Goal: Task Accomplishment & Management: Use online tool/utility

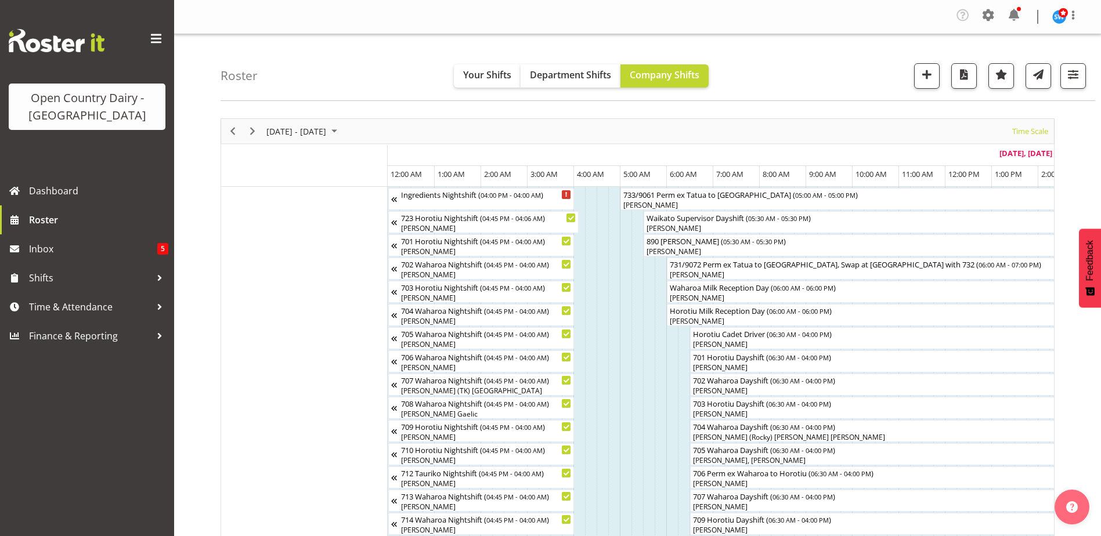
scroll to position [0, 609]
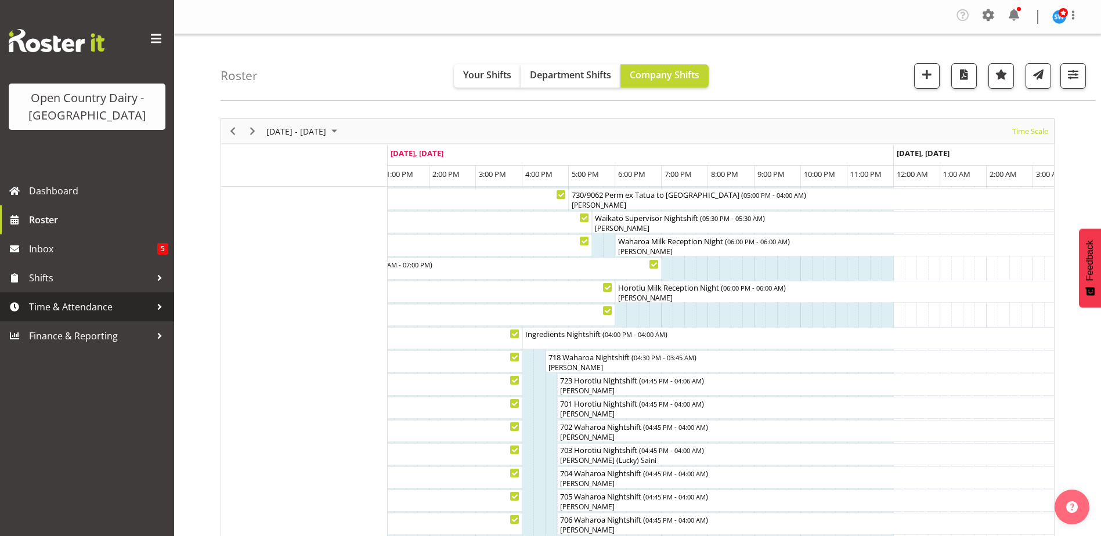
click at [68, 301] on span "Time & Attendance" at bounding box center [90, 306] width 122 height 17
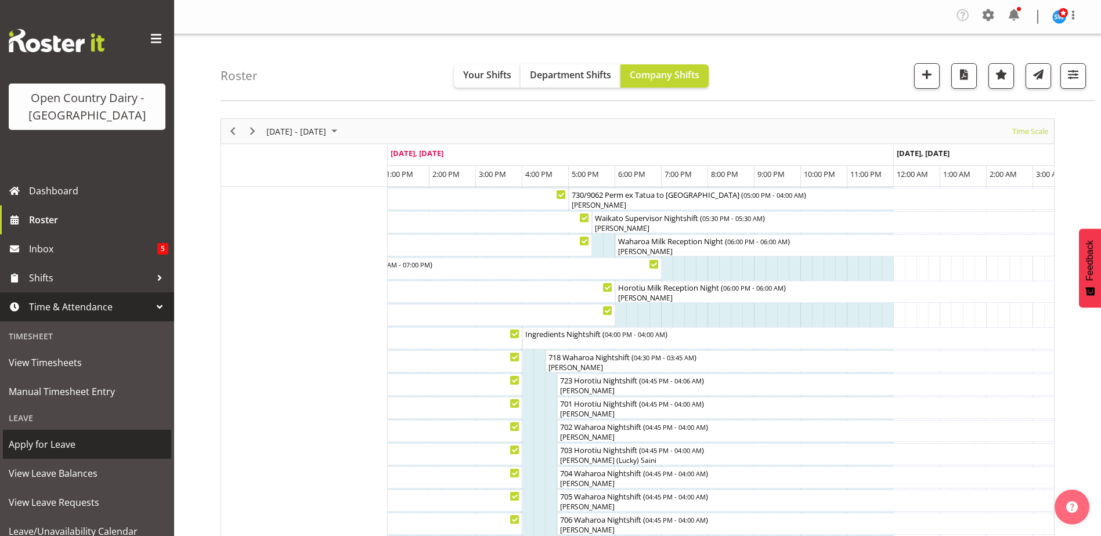
click at [44, 445] on span "Apply for Leave" at bounding box center [87, 444] width 157 height 17
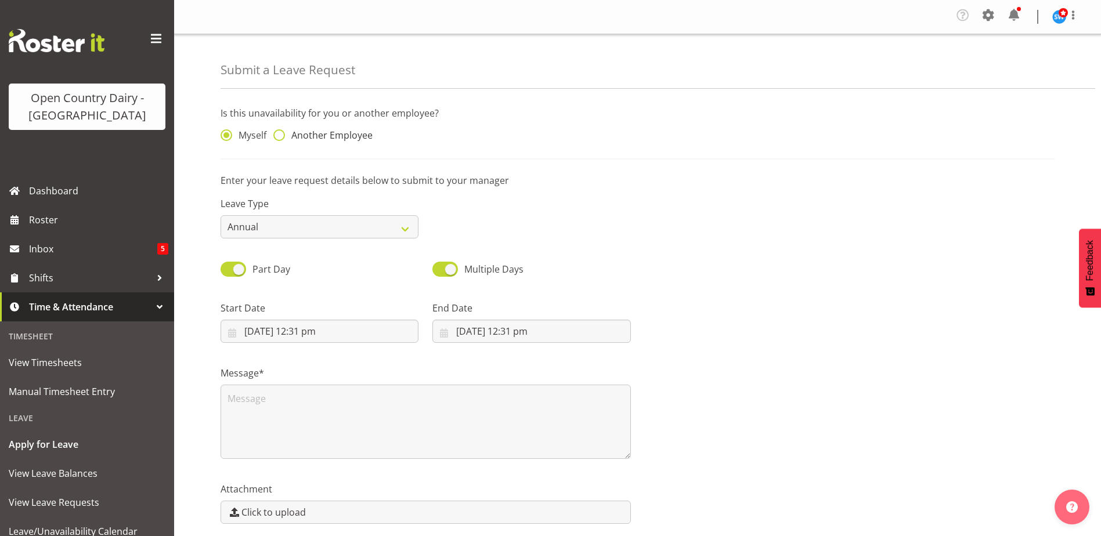
click at [280, 134] on span at bounding box center [279, 135] width 12 height 12
click at [280, 134] on input "Another Employee" at bounding box center [277, 136] width 8 height 8
radio input "true"
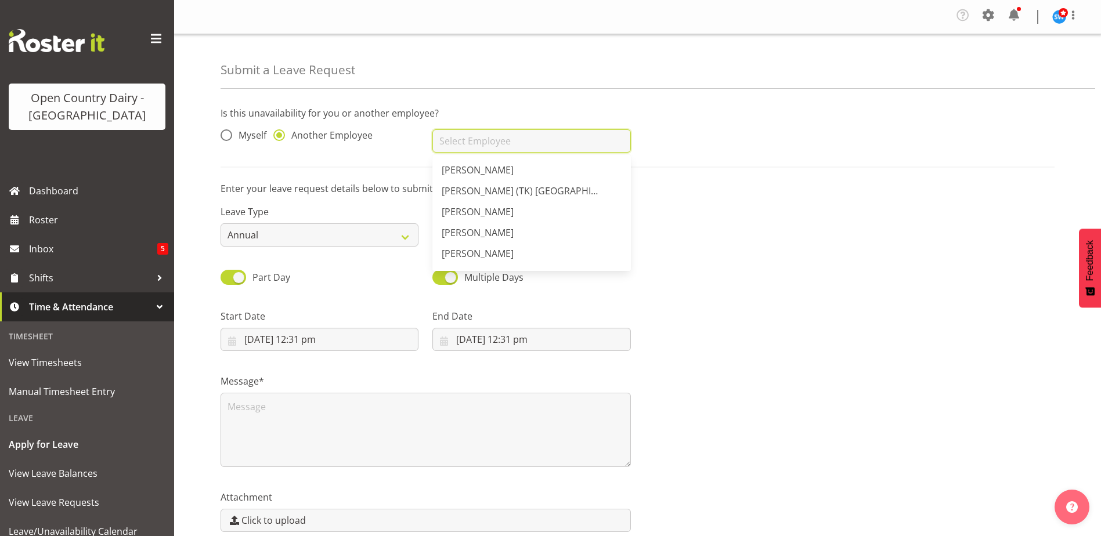
click at [511, 147] on input "text" at bounding box center [532, 140] width 198 height 23
click at [473, 190] on span "[PERSON_NAME] Gaelic" at bounding box center [492, 193] width 101 height 13
type input "[PERSON_NAME] Gaelic"
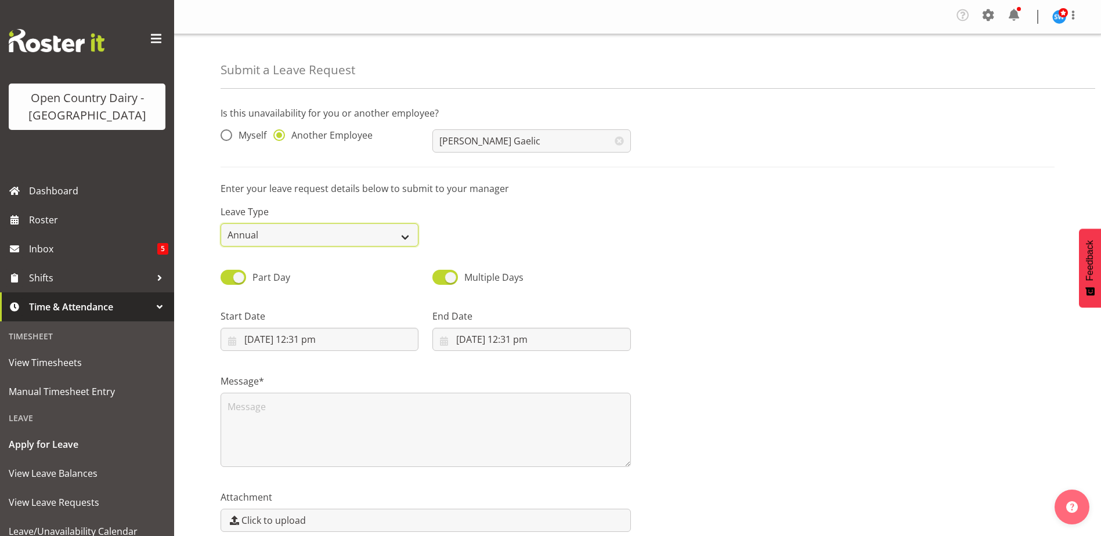
click at [411, 233] on select "Annual Sick Leave Without Pay Bereavement Domestic Violence Parental Jury Servi…" at bounding box center [320, 235] width 198 height 23
select select "Sick"
click at [221, 224] on select "Annual Sick Leave Without Pay Bereavement Domestic Violence Parental Jury Servi…" at bounding box center [320, 235] width 198 height 23
click at [305, 338] on input "8/09/2025, 12:31 pm" at bounding box center [320, 339] width 198 height 23
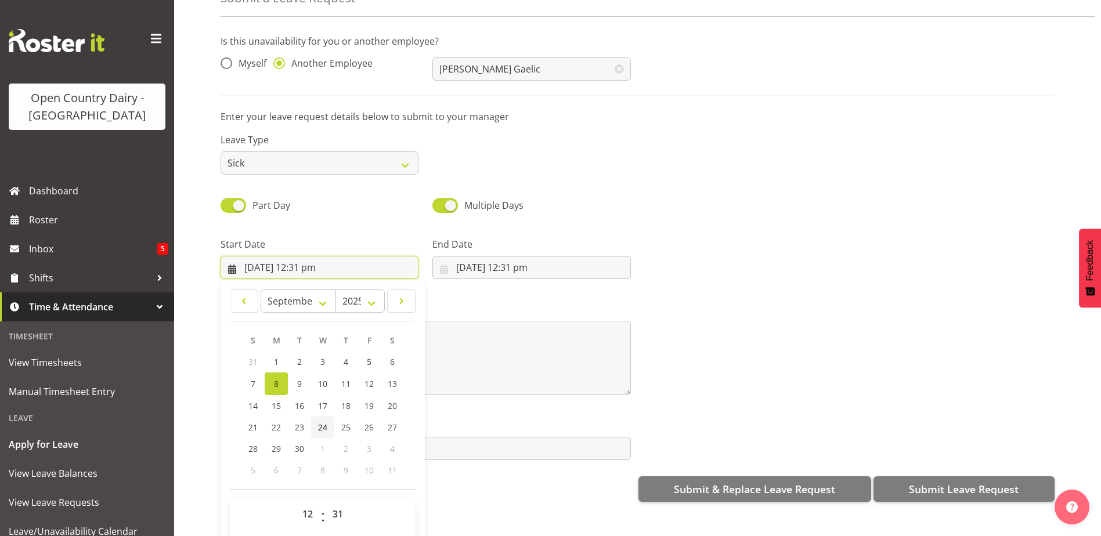
scroll to position [55, 0]
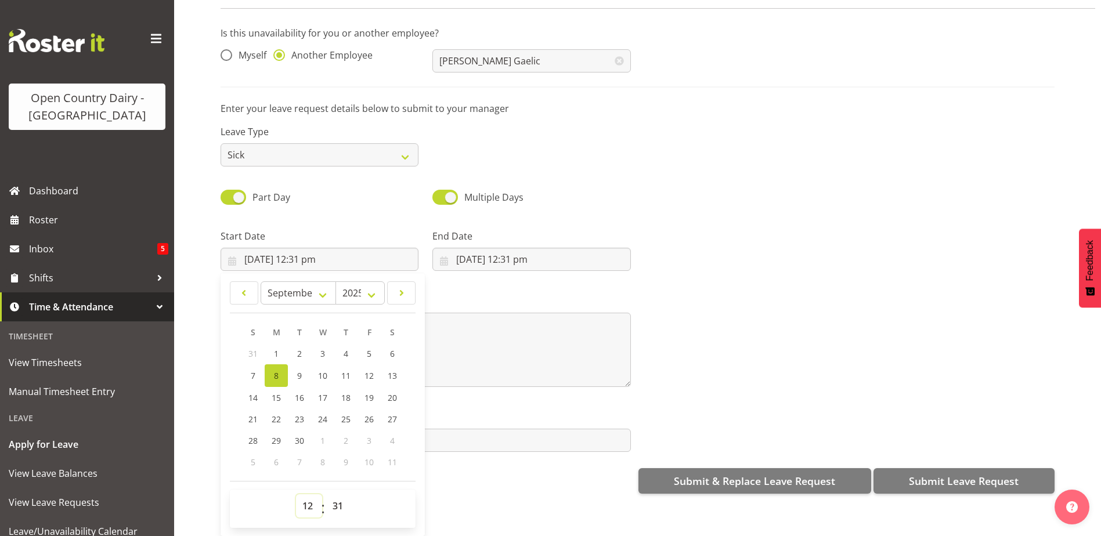
click at [305, 498] on select "00 01 02 03 04 05 06 07 08 09 10 11 12 13 14 15 16 17 18 19 20 21 22 23" at bounding box center [309, 506] width 26 height 23
select select "16"
click at [296, 495] on select "00 01 02 03 04 05 06 07 08 09 10 11 12 13 14 15 16 17 18 19 20 21 22 23" at bounding box center [309, 506] width 26 height 23
type input "8/09/2025, 4:31 pm"
click at [340, 498] on select "00 01 02 03 04 05 06 07 08 09 10 11 12 13 14 15 16 17 18 19 20 21 22 23 24 25 2…" at bounding box center [339, 506] width 26 height 23
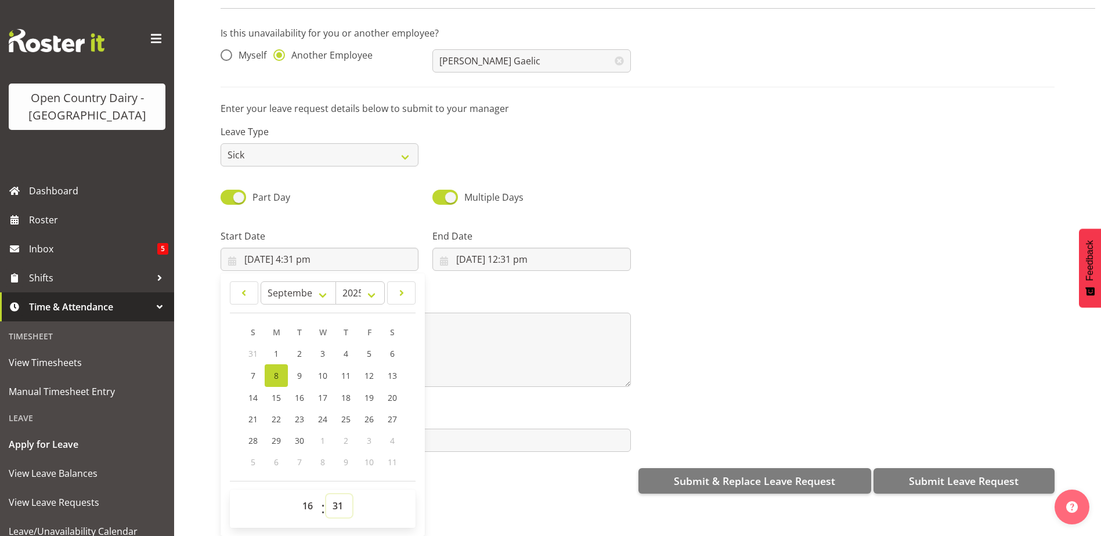
select select "45"
click at [326, 495] on select "00 01 02 03 04 05 06 07 08 09 10 11 12 13 14 15 16 17 18 19 20 21 22 23 24 25 2…" at bounding box center [339, 506] width 26 height 23
type input "[DATE] 4:45 pm"
click at [506, 248] on input "8/09/2025, 12:31 pm" at bounding box center [532, 259] width 198 height 23
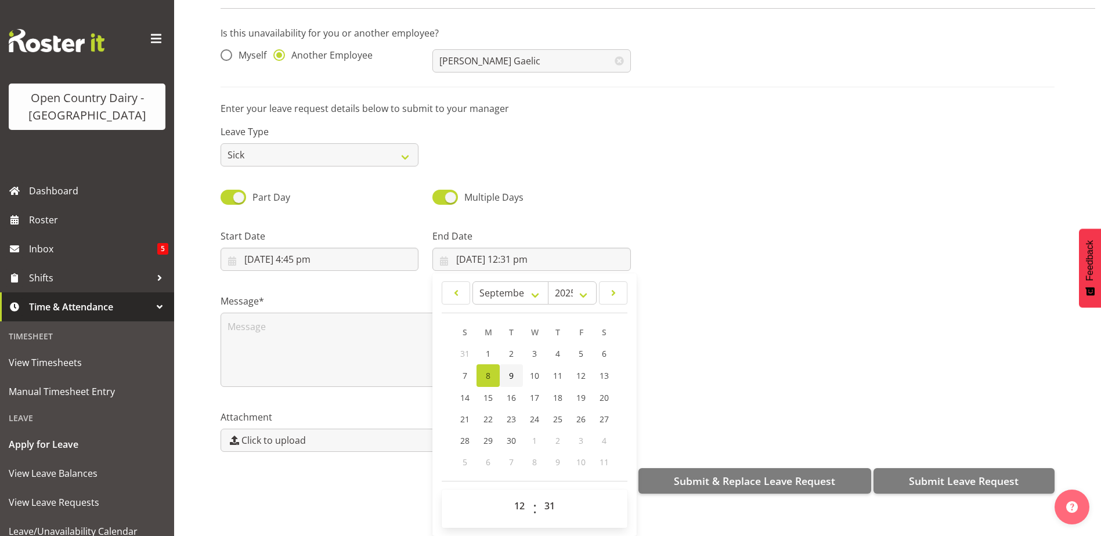
click at [511, 365] on link "9" at bounding box center [511, 376] width 23 height 23
type input "9/09/2025, 12:31 pm"
click at [518, 495] on select "00 01 02 03 04 05 06 07 08 09 10 11 12 13 14 15 16 17 18 19 20 21 22 23" at bounding box center [521, 506] width 26 height 23
select select "4"
click at [508, 495] on select "00 01 02 03 04 05 06 07 08 09 10 11 12 13 14 15 16 17 18 19 20 21 22 23" at bounding box center [521, 506] width 26 height 23
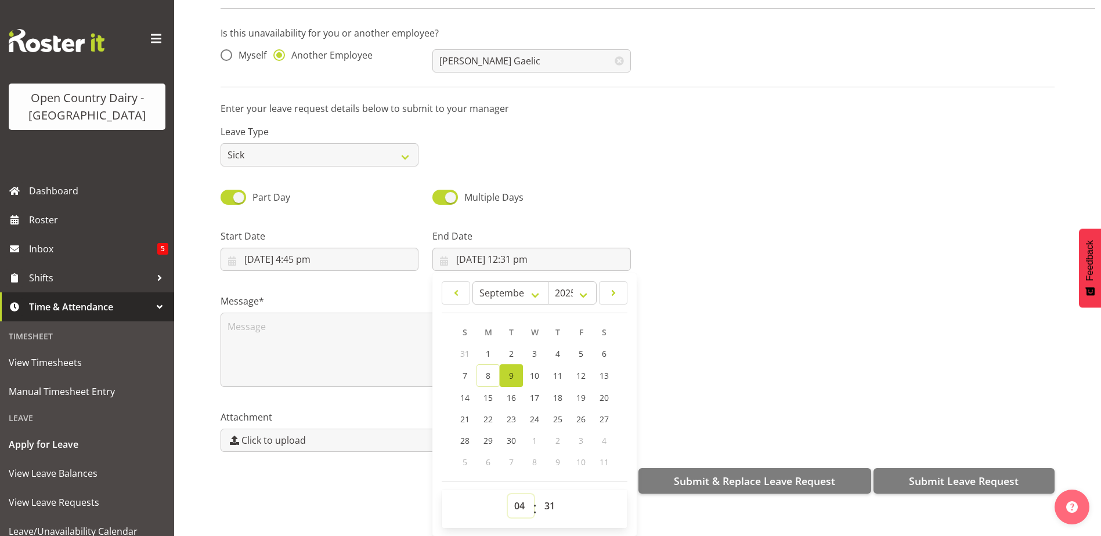
type input "9/09/2025, 4:31 am"
click at [547, 495] on select "00 01 02 03 04 05 06 07 08 09 10 11 12 13 14 15 16 17 18 19 20 21 22 23 24 25 2…" at bounding box center [551, 506] width 26 height 23
select select "0"
click at [538, 495] on select "00 01 02 03 04 05 06 07 08 09 10 11 12 13 14 15 16 17 18 19 20 21 22 23 24 25 2…" at bounding box center [551, 506] width 26 height 23
type input "[DATE] 4:00 am"
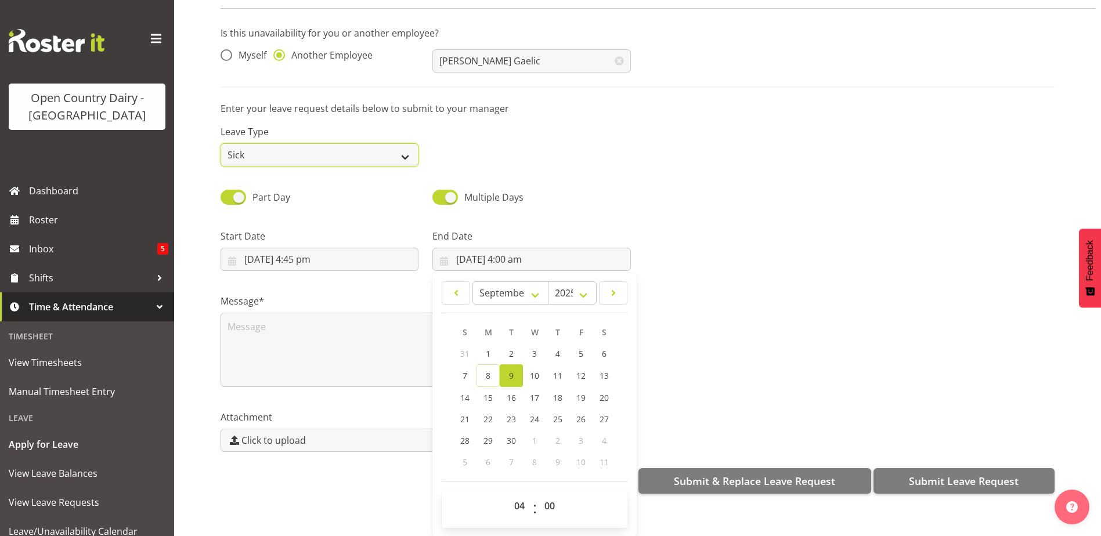
click at [405, 146] on select "Annual Sick Leave Without Pay Bereavement Domestic Violence Parental Jury Servi…" at bounding box center [320, 154] width 198 height 23
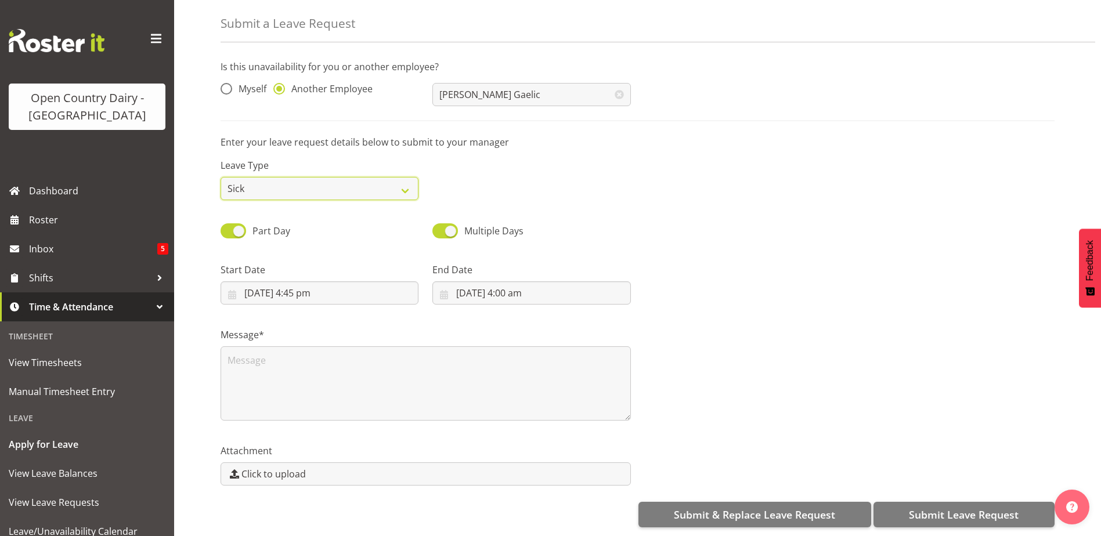
select select "Other"
click at [221, 177] on select "Annual Sick Leave Without Pay Bereavement Domestic Violence Parental Jury Servi…" at bounding box center [320, 188] width 198 height 23
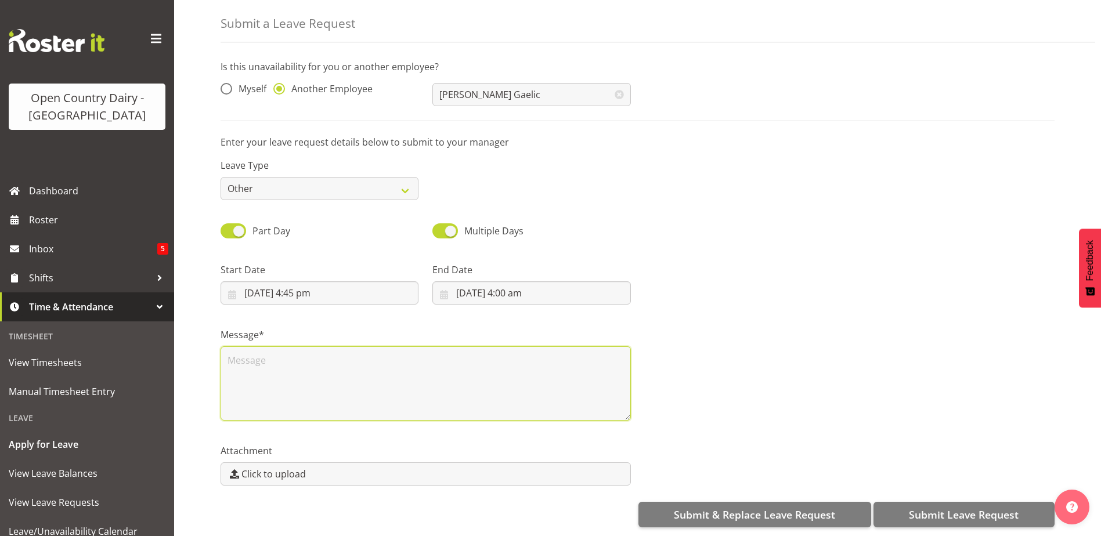
click at [245, 360] on textarea at bounding box center [426, 384] width 410 height 74
type textarea "Fatigue"
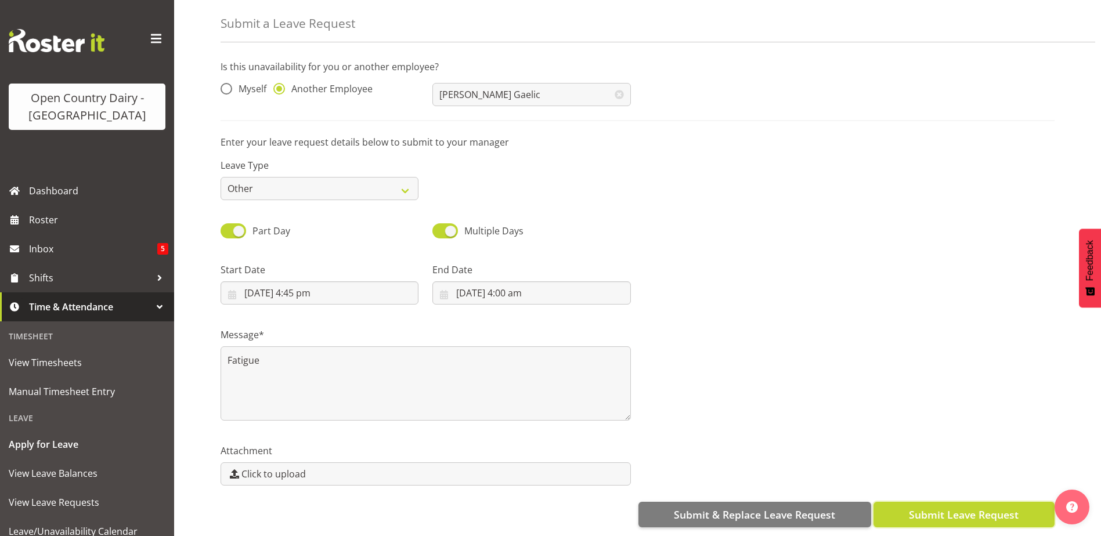
click at [908, 502] on button "Submit Leave Request" at bounding box center [964, 515] width 181 height 26
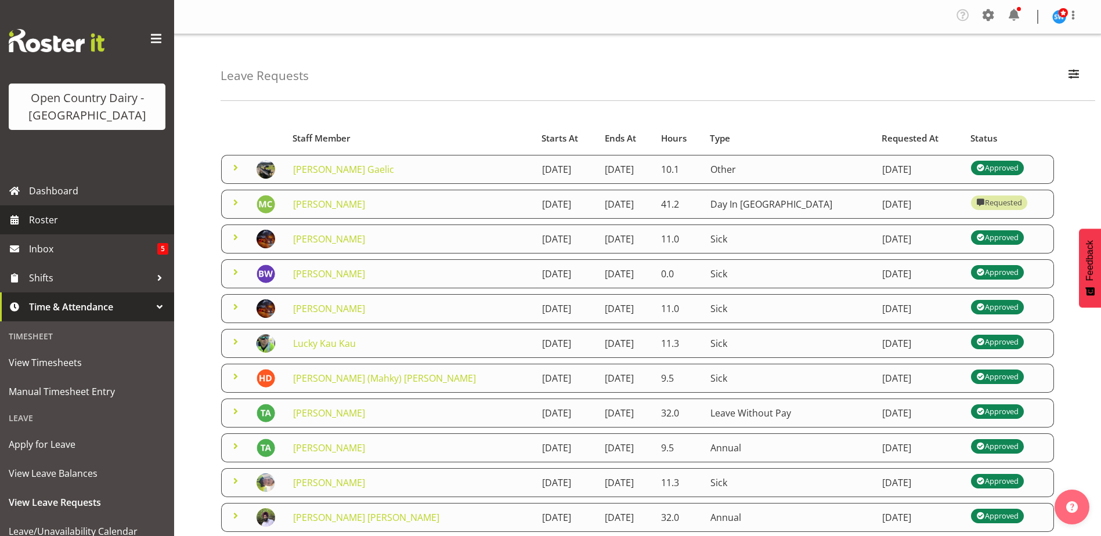
click at [51, 222] on span "Roster" at bounding box center [98, 219] width 139 height 17
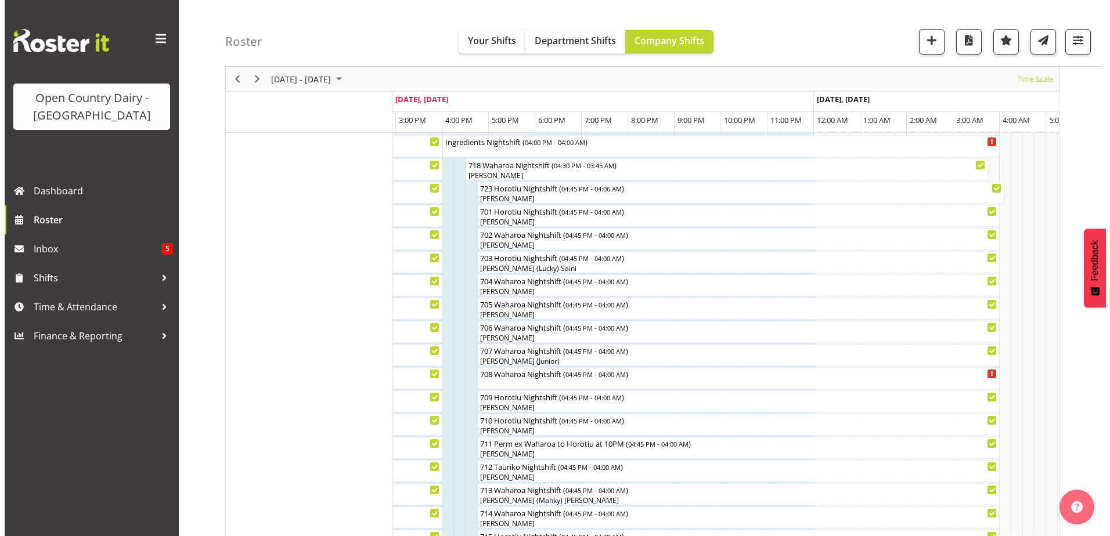
scroll to position [190, 0]
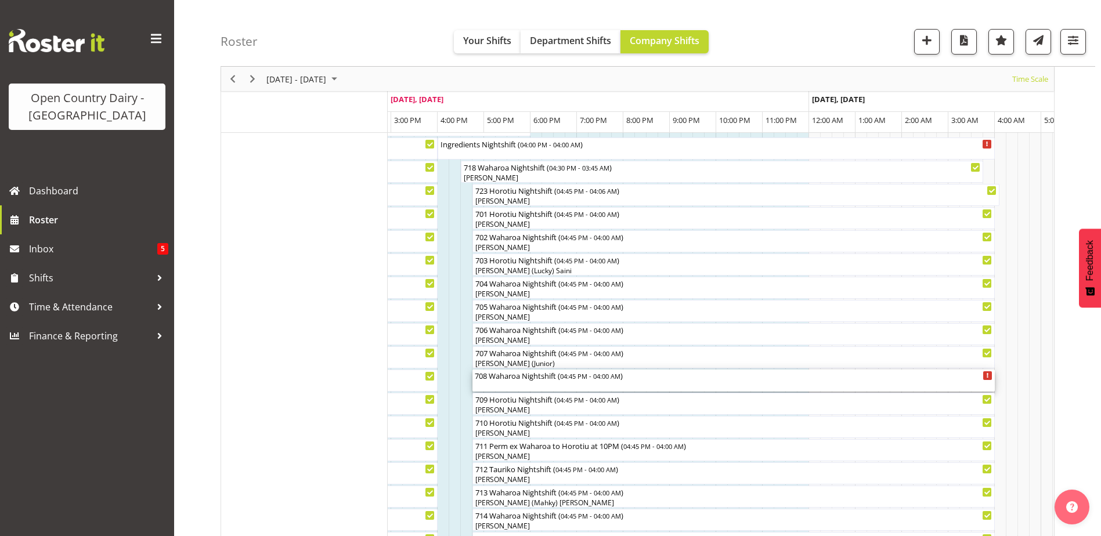
click at [548, 383] on div "708 Waharoa Nightshift ( 04:45 PM - 04:00 AM )" at bounding box center [734, 381] width 518 height 22
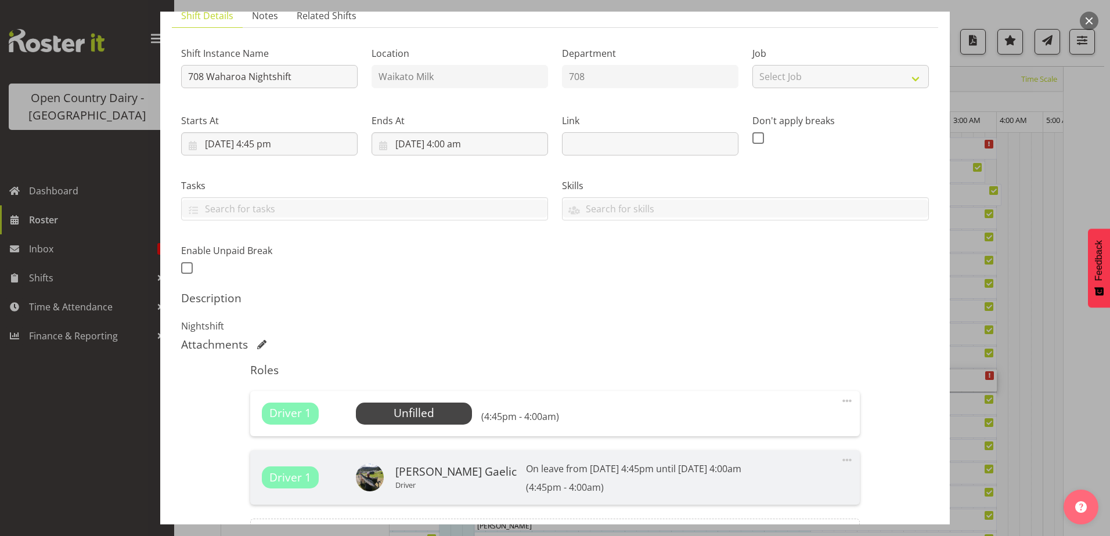
scroll to position [226, 0]
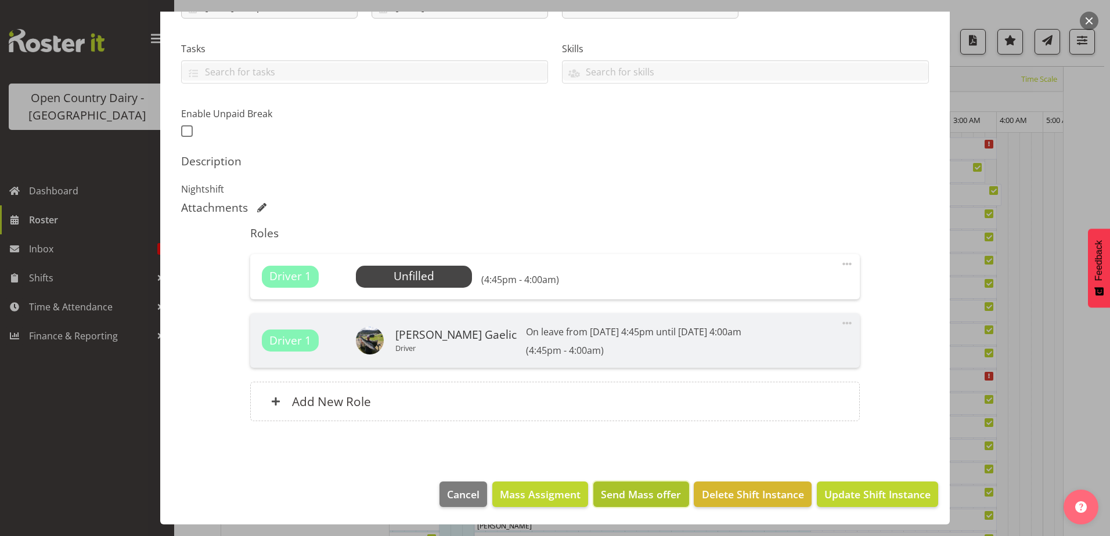
click at [618, 486] on button "Send Mass offer" at bounding box center [640, 495] width 95 height 26
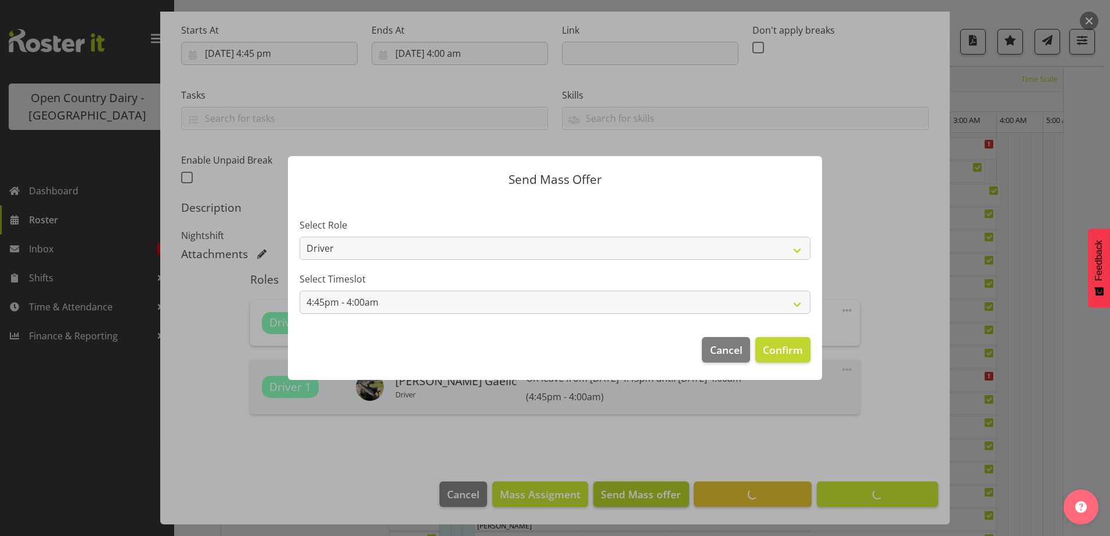
scroll to position [180, 0]
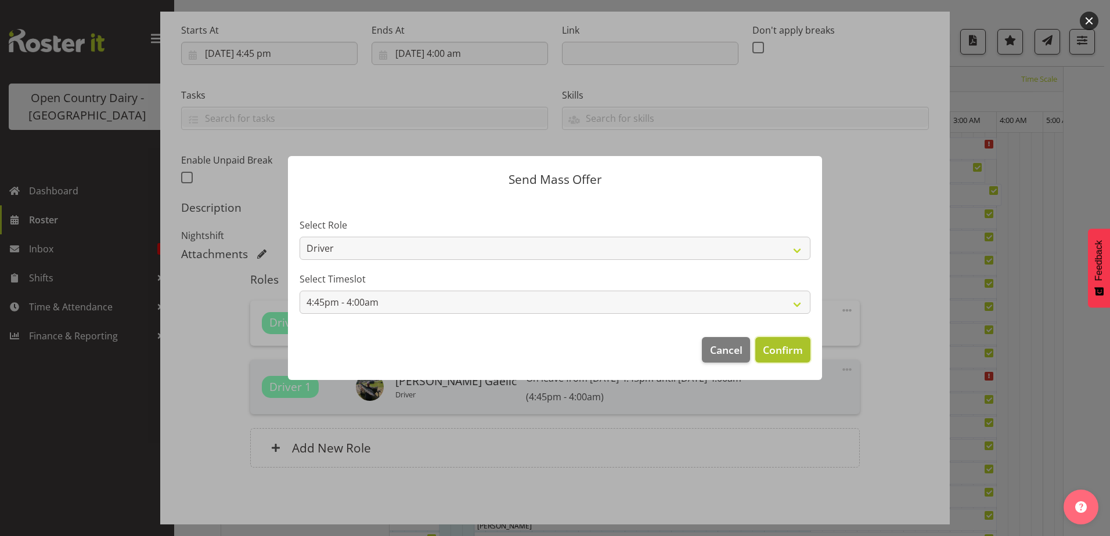
click at [790, 347] on span "Confirm" at bounding box center [783, 350] width 40 height 15
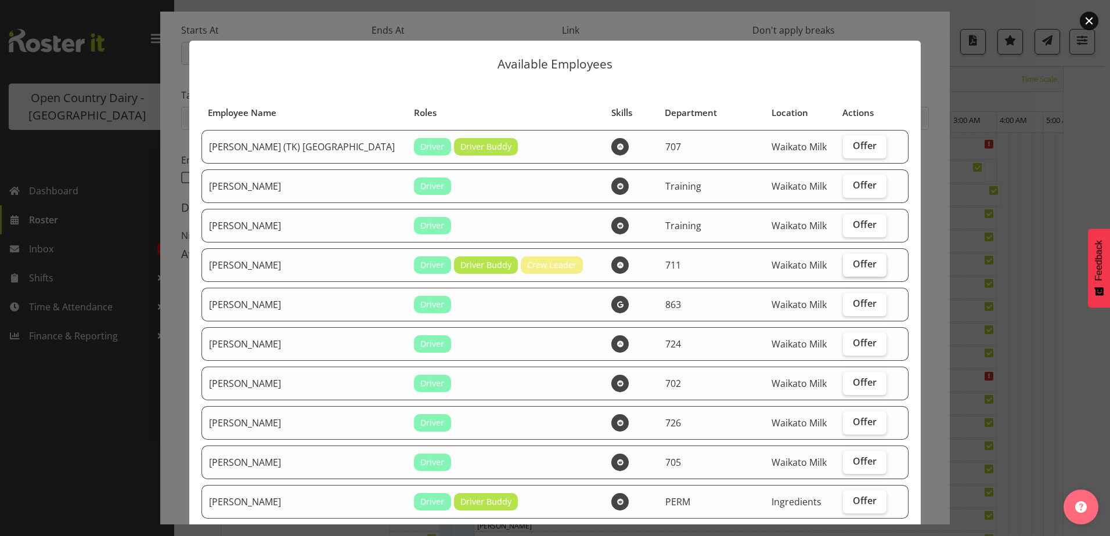
click at [853, 263] on span "Offer" at bounding box center [865, 264] width 24 height 12
click at [851, 263] on input "Offer" at bounding box center [847, 265] width 8 height 8
checkbox input "true"
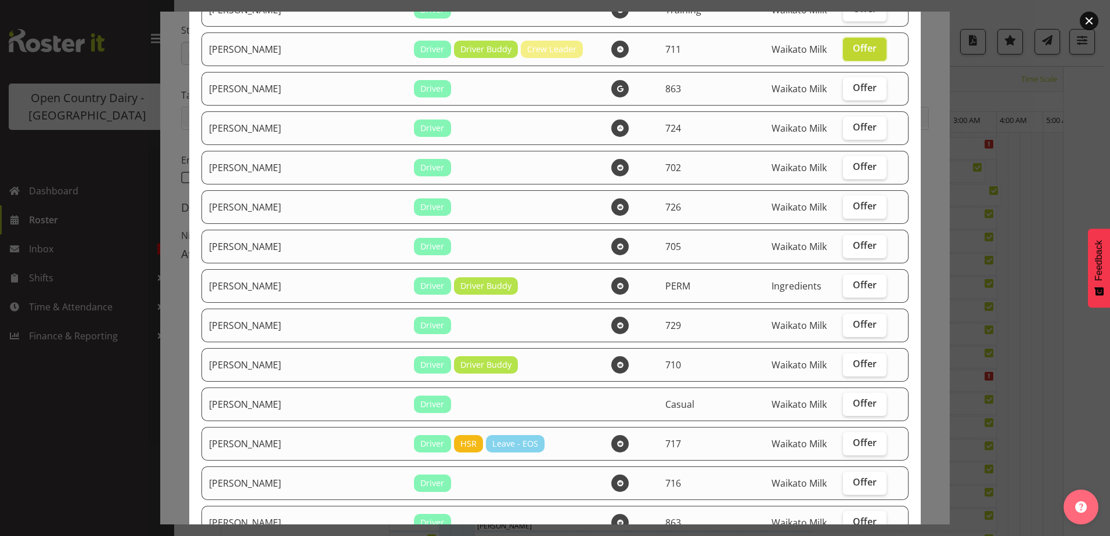
scroll to position [290, 0]
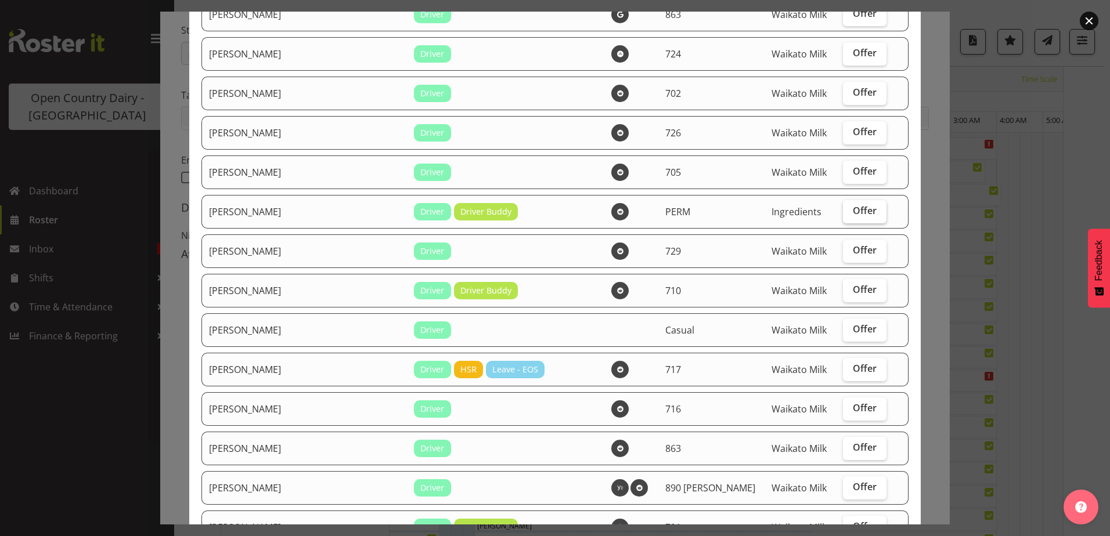
click at [853, 212] on span "Offer" at bounding box center [865, 211] width 24 height 12
click at [846, 212] on input "Offer" at bounding box center [847, 211] width 8 height 8
checkbox input "true"
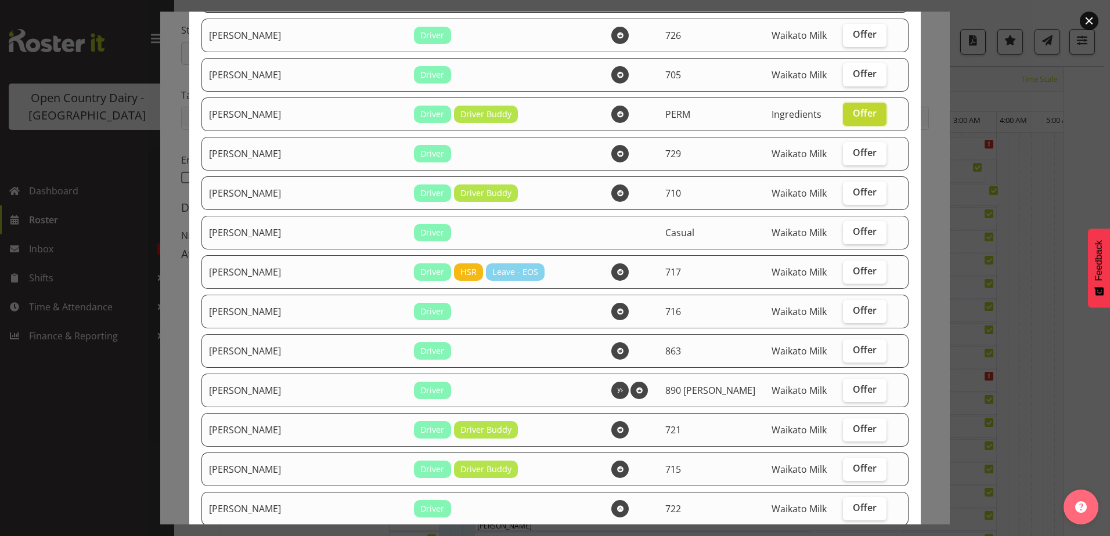
scroll to position [406, 0]
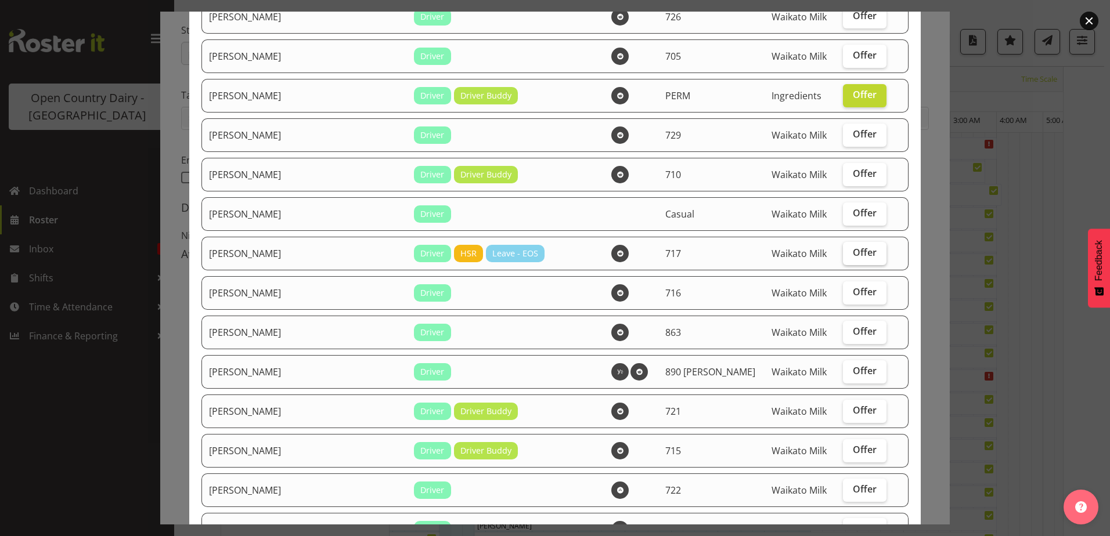
click at [853, 252] on span "Offer" at bounding box center [865, 253] width 24 height 12
click at [843, 252] on input "Offer" at bounding box center [847, 253] width 8 height 8
checkbox input "true"
click at [860, 85] on label "Offer" at bounding box center [865, 95] width 44 height 23
click at [851, 91] on input "Offer" at bounding box center [847, 95] width 8 height 8
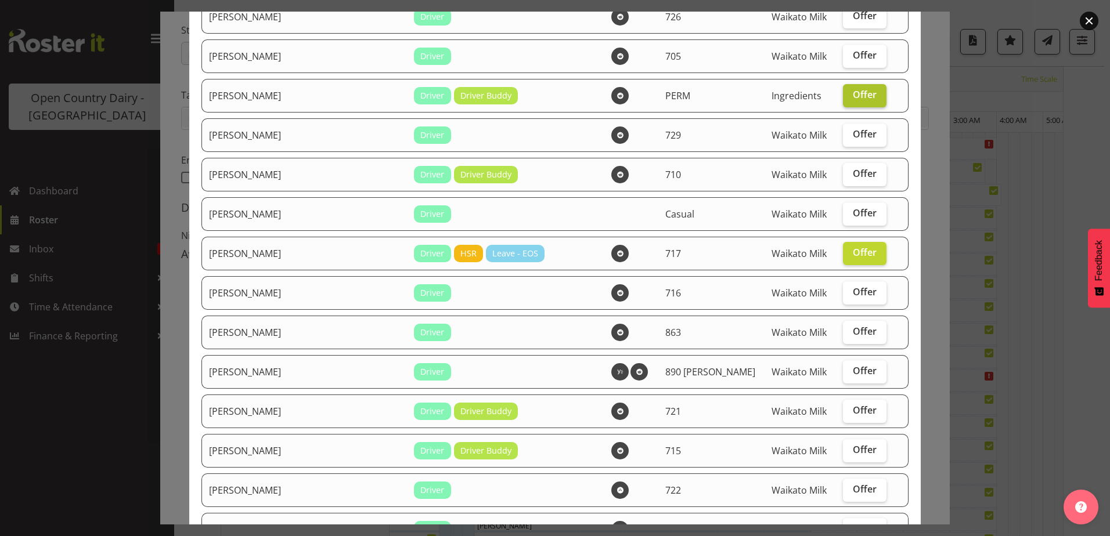
checkbox input "false"
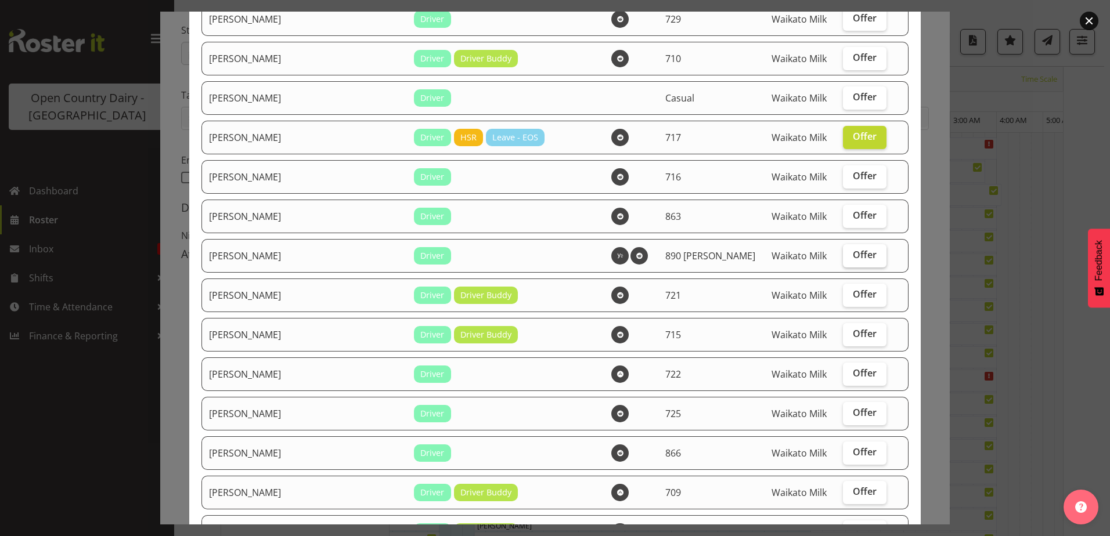
scroll to position [581, 0]
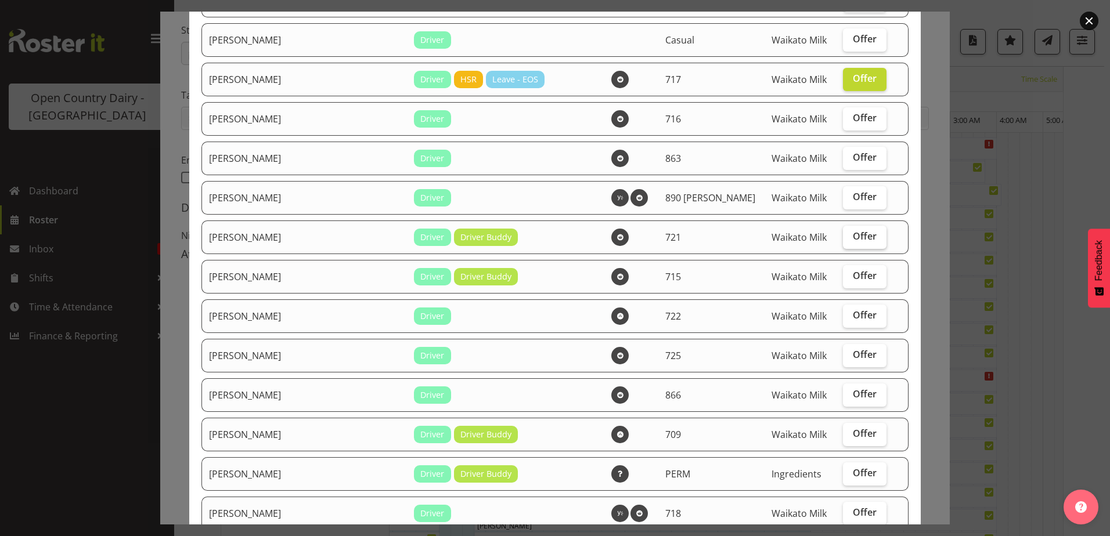
click at [853, 233] on span "Offer" at bounding box center [865, 236] width 24 height 12
click at [843, 233] on input "Offer" at bounding box center [847, 237] width 8 height 8
checkbox input "true"
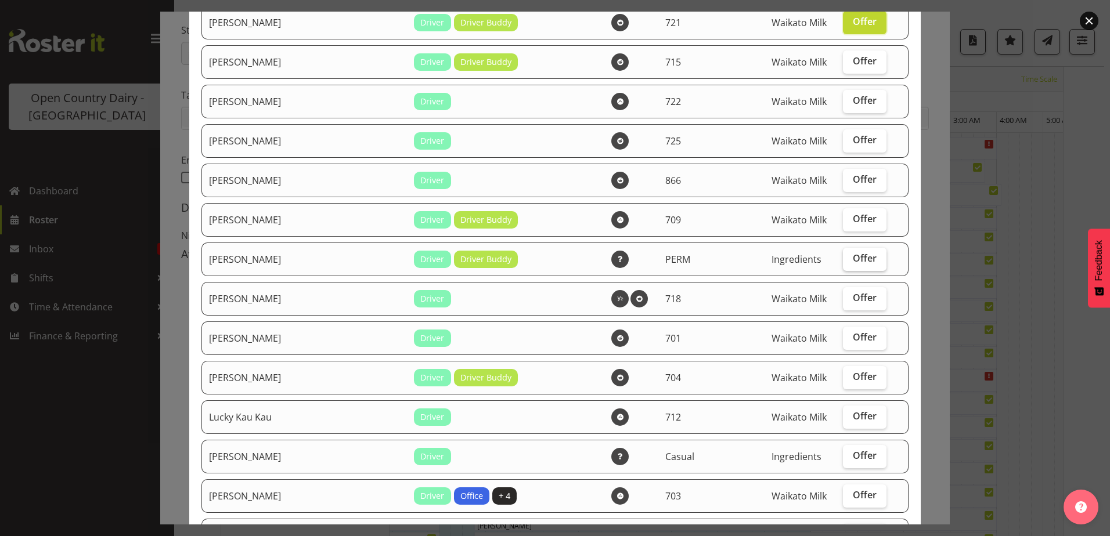
scroll to position [813, 0]
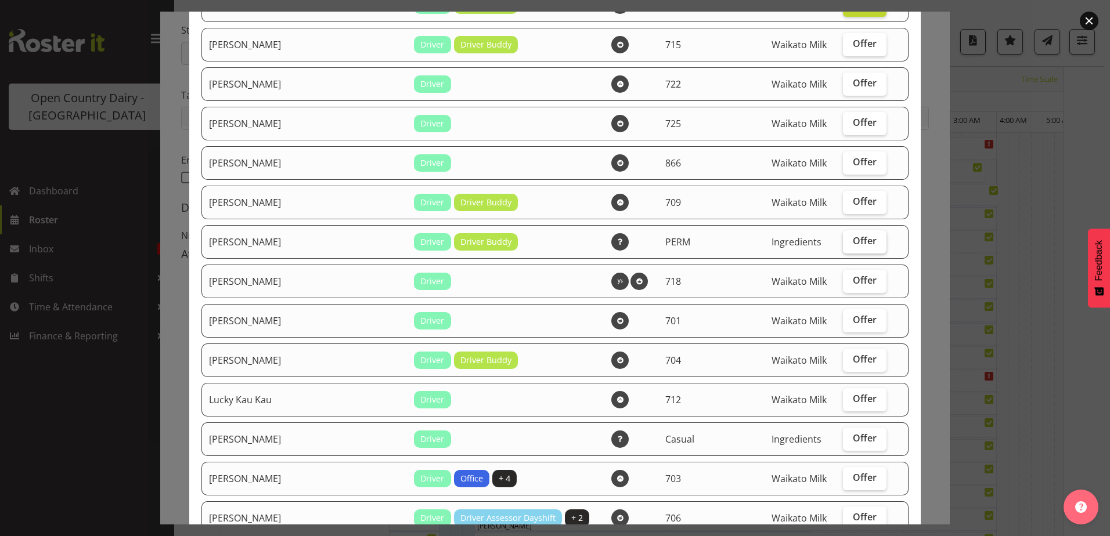
click at [853, 235] on span "Offer" at bounding box center [865, 241] width 24 height 12
click at [843, 237] on input "Offer" at bounding box center [847, 241] width 8 height 8
checkbox input "true"
click at [843, 355] on label "Offer" at bounding box center [865, 360] width 44 height 23
click at [843, 356] on input "Offer" at bounding box center [847, 360] width 8 height 8
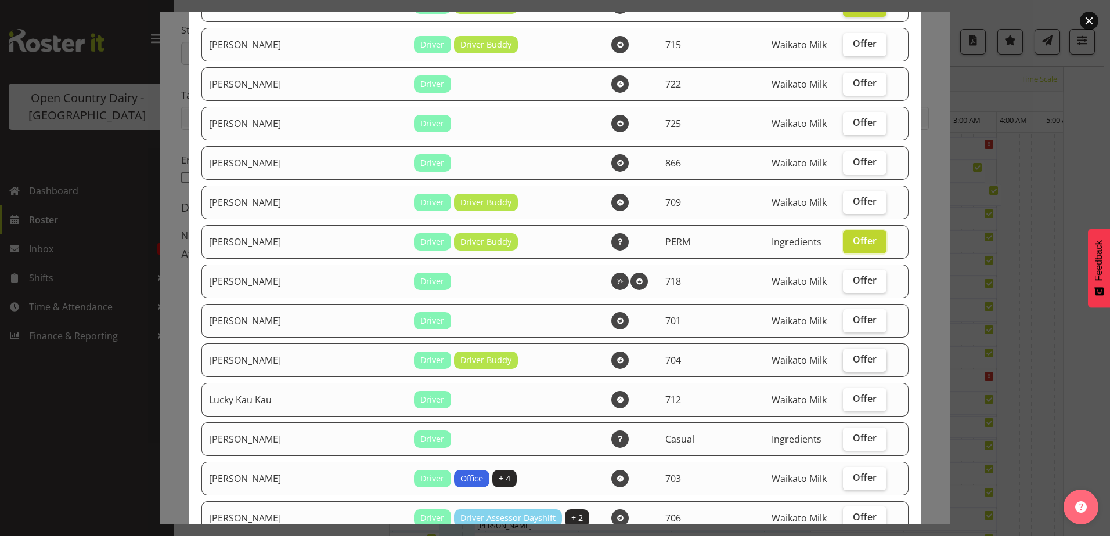
checkbox input "true"
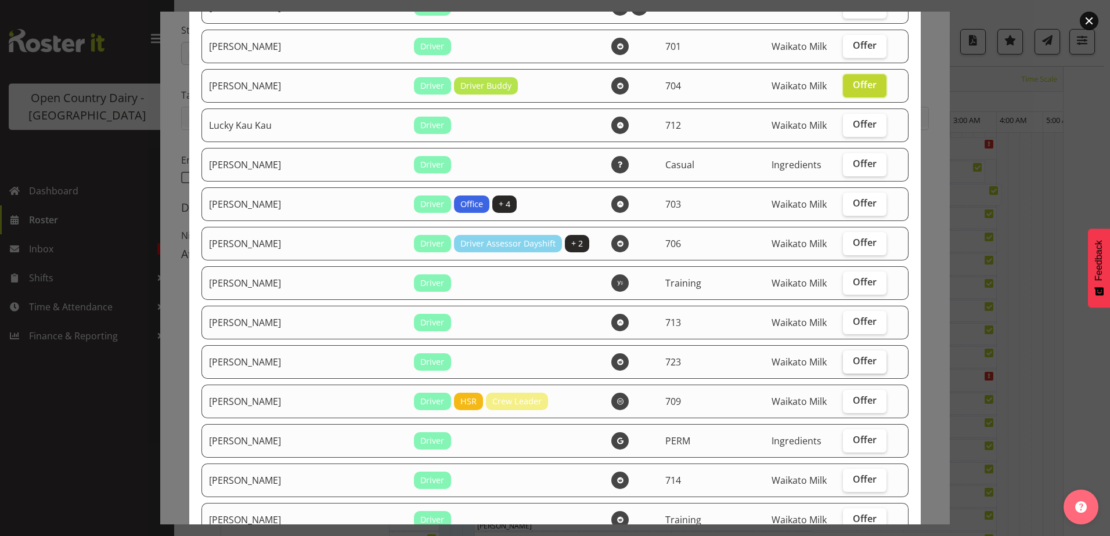
scroll to position [1103, 0]
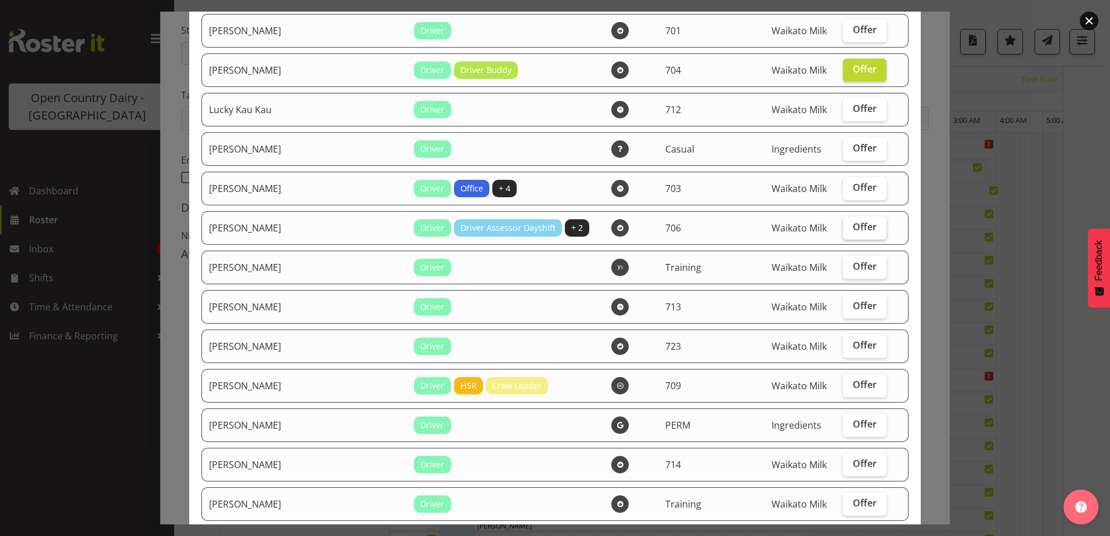
click at [853, 229] on span "Offer" at bounding box center [865, 227] width 24 height 12
click at [846, 229] on input "Offer" at bounding box center [847, 228] width 8 height 8
checkbox input "true"
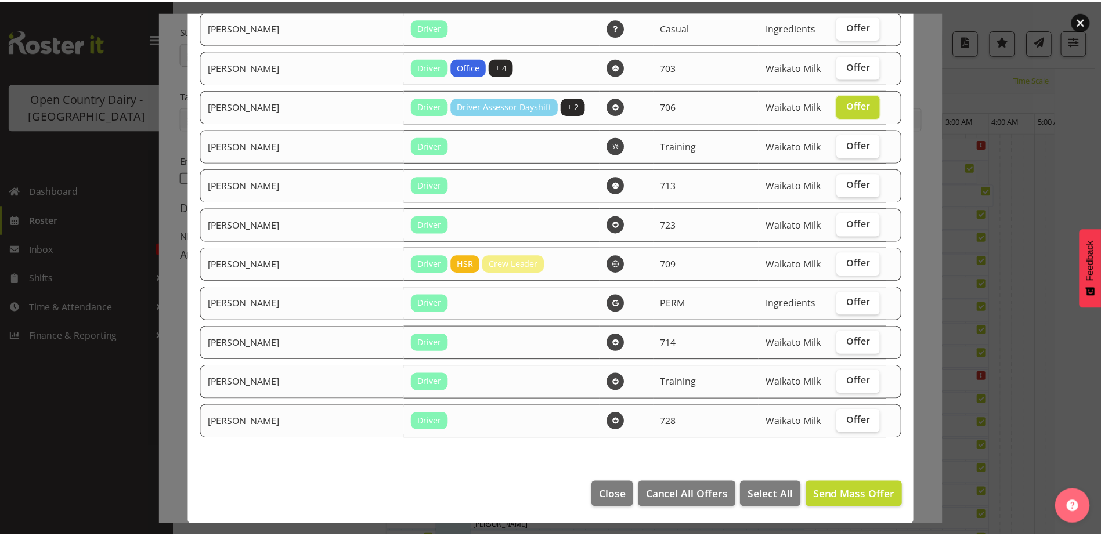
scroll to position [1226, 0]
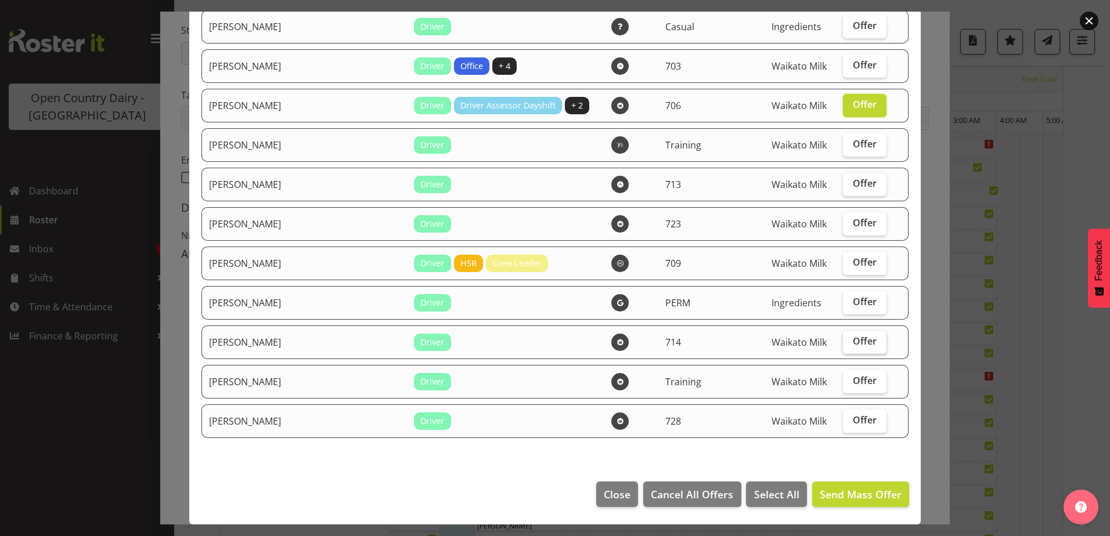
click at [853, 336] on span "Offer" at bounding box center [865, 342] width 24 height 12
click at [851, 338] on input "Offer" at bounding box center [847, 342] width 8 height 8
checkbox input "true"
click at [852, 411] on label "Offer" at bounding box center [865, 421] width 44 height 23
click at [851, 417] on input "Offer" at bounding box center [847, 421] width 8 height 8
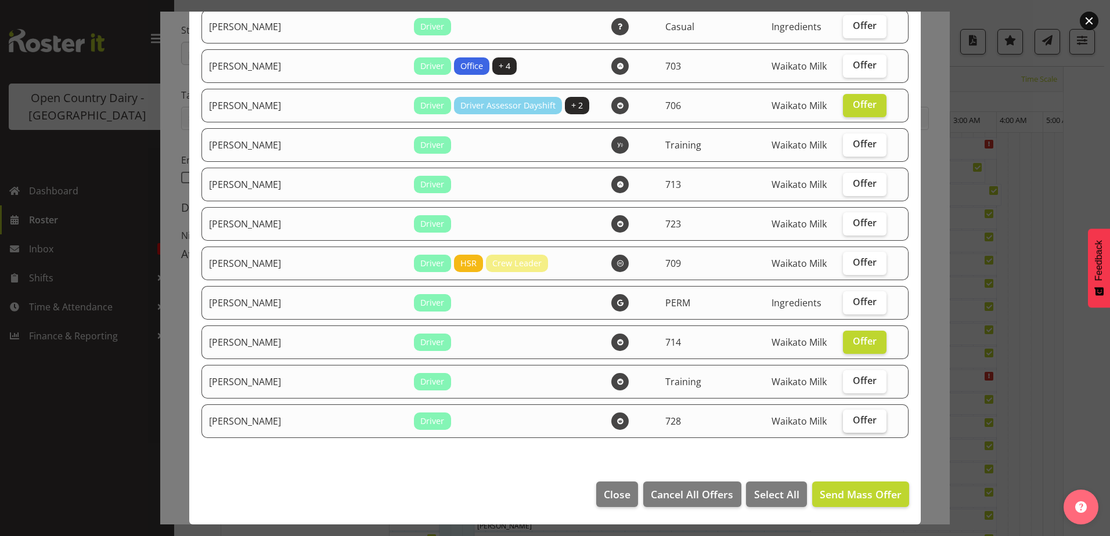
checkbox input "true"
click at [853, 497] on span "Send Mass Offer" at bounding box center [861, 495] width 82 height 14
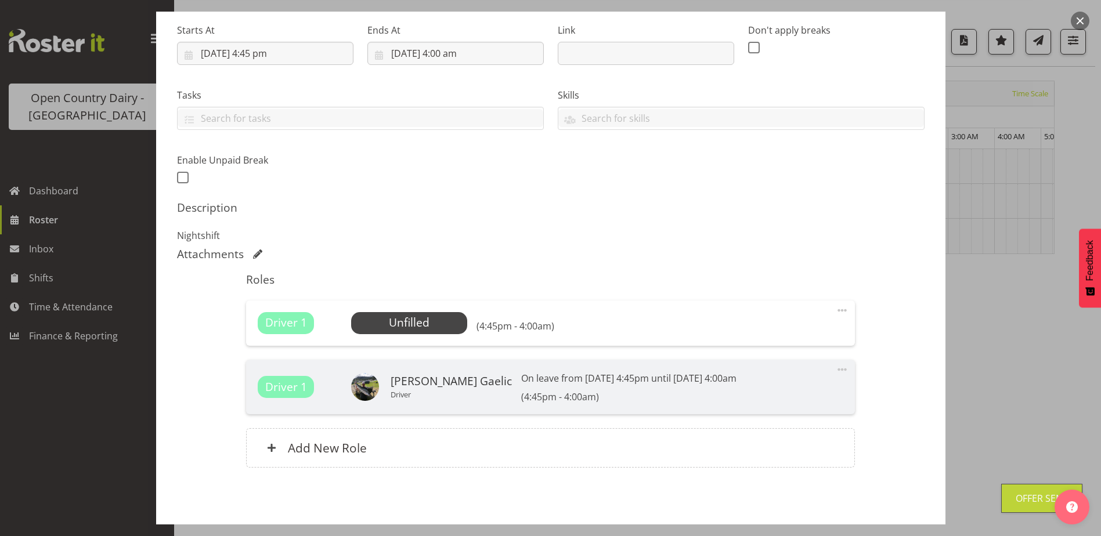
scroll to position [38, 0]
click at [846, 534] on span "Update Shift Instance" at bounding box center [873, 541] width 106 height 15
click at [842, 517] on footer "Cancel Mass Assigment Send Mass offer Delete Shift Instance Update Shift Instan…" at bounding box center [551, 544] width 790 height 55
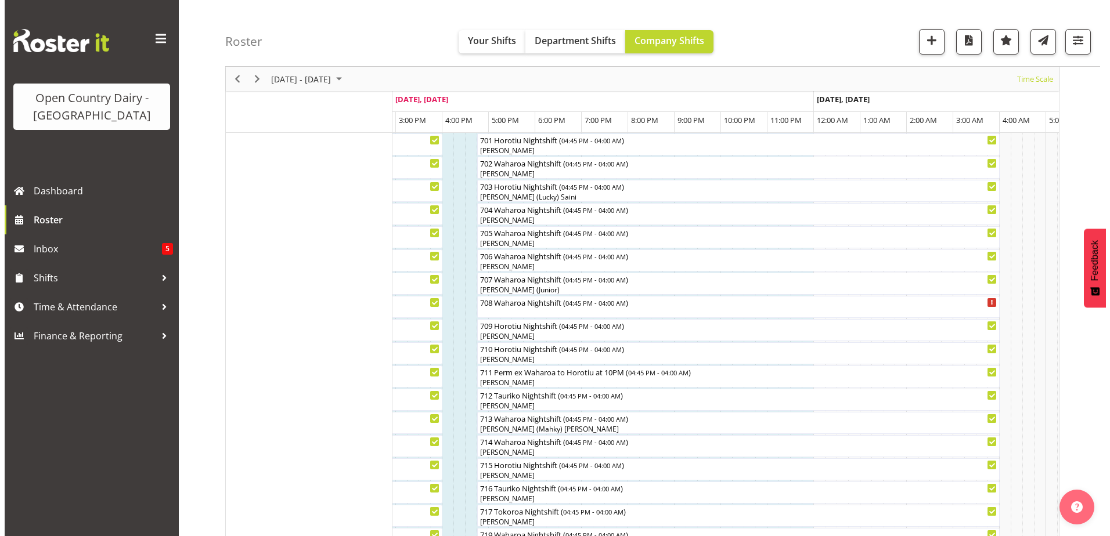
scroll to position [270, 0]
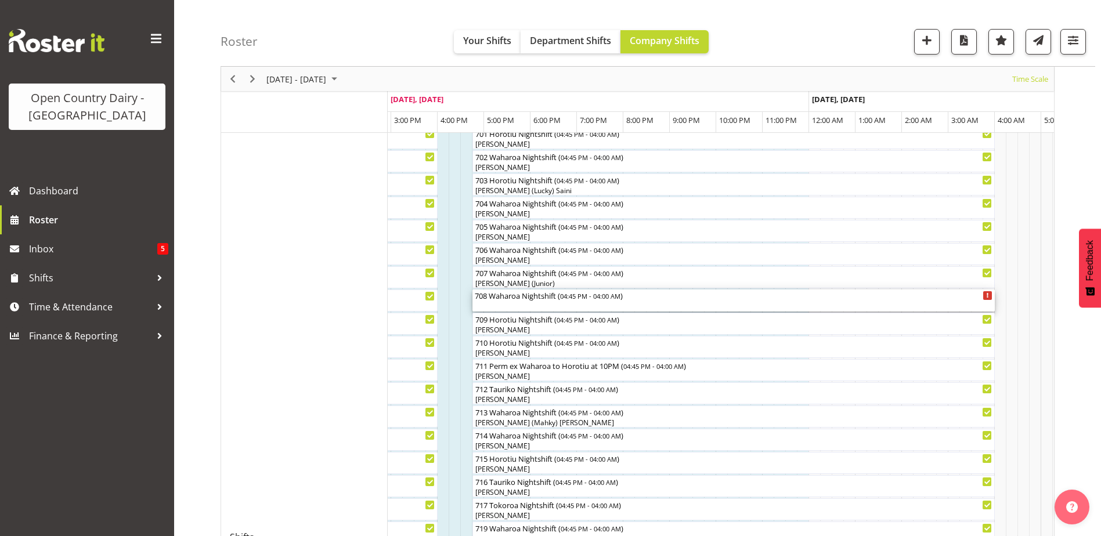
click at [547, 299] on div "708 Waharoa Nightshift ( 04:45 PM - 04:00 AM )" at bounding box center [734, 296] width 518 height 12
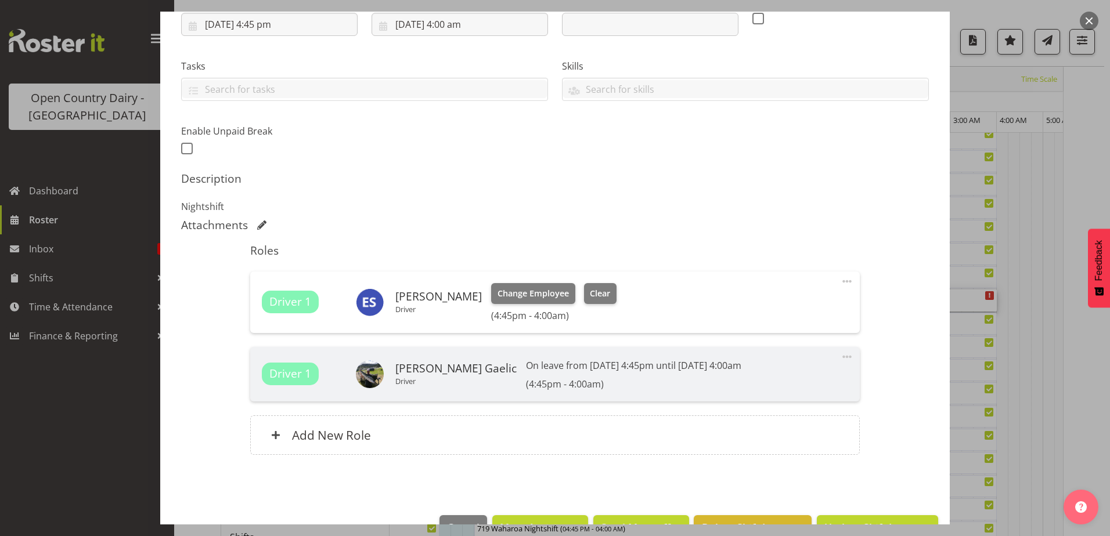
scroll to position [243, 0]
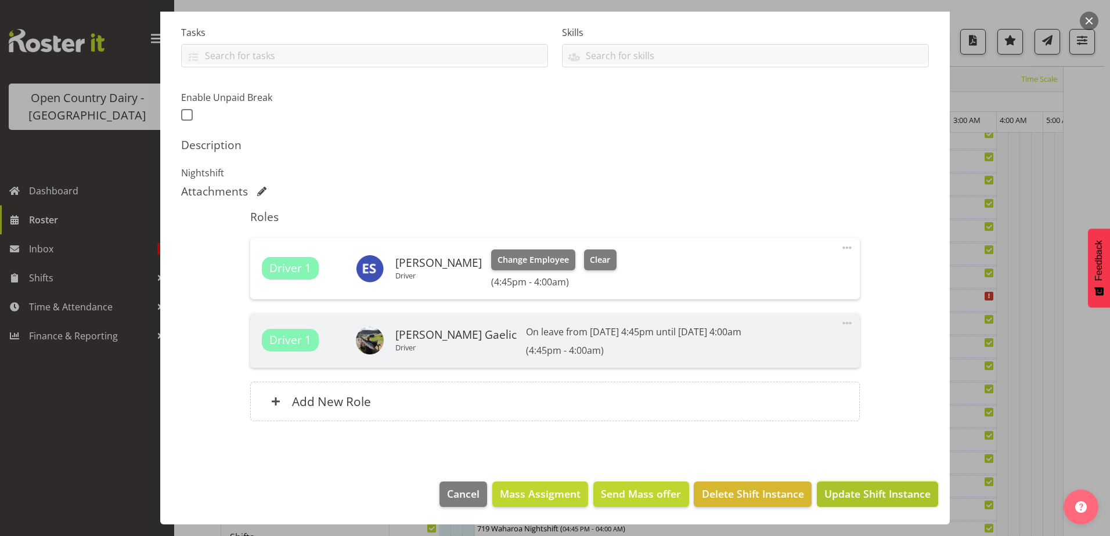
click at [856, 493] on span "Update Shift Instance" at bounding box center [877, 494] width 106 height 15
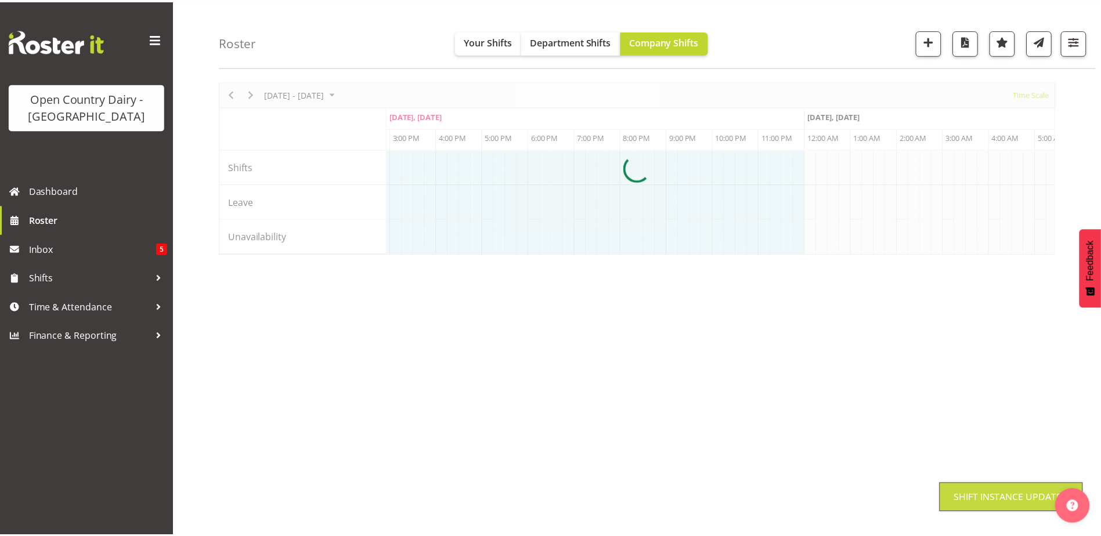
scroll to position [38, 0]
